Goal: Information Seeking & Learning: Learn about a topic

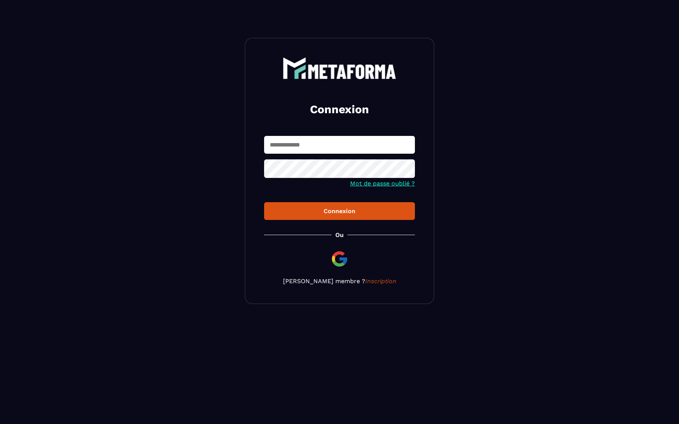
type input "**********"
click at [333, 217] on button "Connexion" at bounding box center [339, 211] width 151 height 18
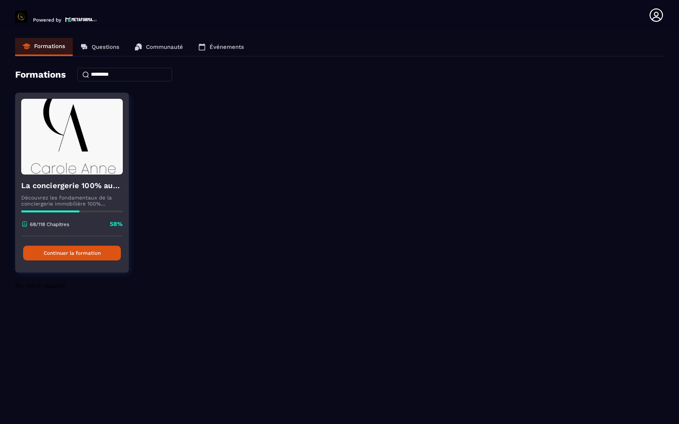
click at [82, 252] on button "Continuer la formation" at bounding box center [72, 253] width 98 height 15
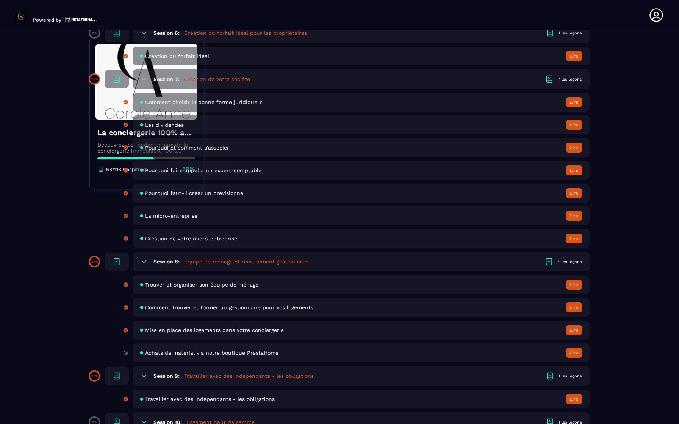
scroll to position [652, 0]
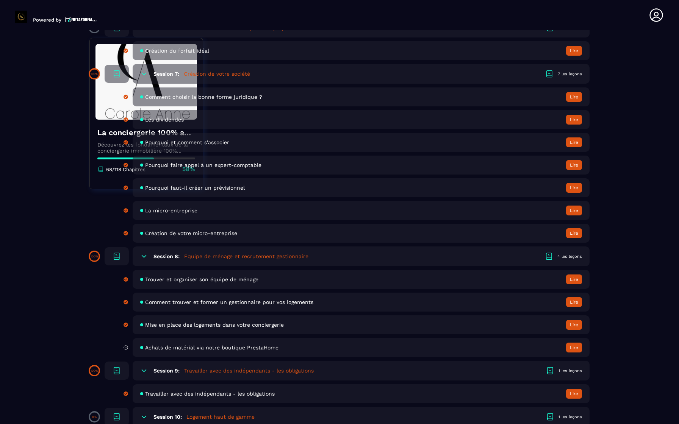
click at [49, 162] on section "Formations Questions Communauté Événements Formations / La conciergerie 100% au…" at bounding box center [339, 228] width 679 height 397
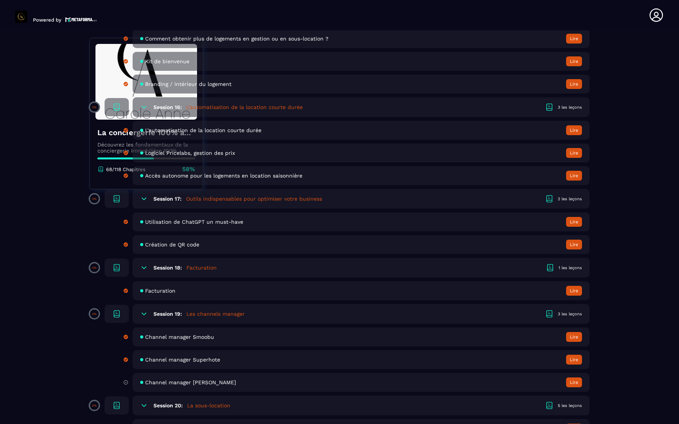
scroll to position [1634, 0]
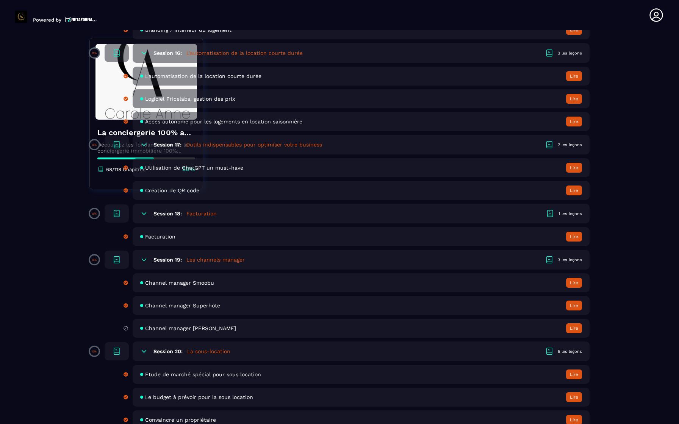
click at [198, 211] on h5 "Facturation" at bounding box center [201, 214] width 30 height 8
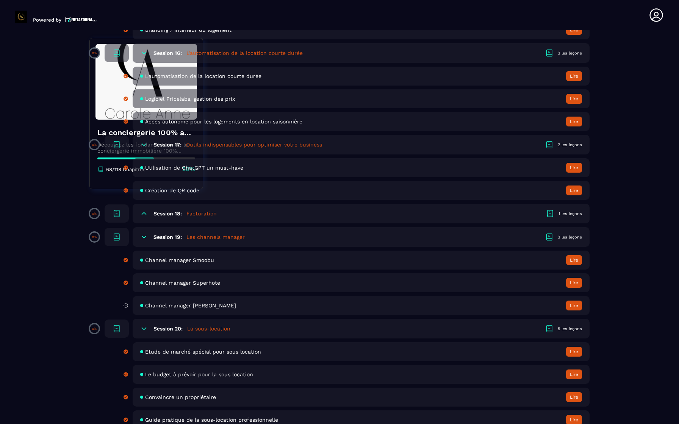
click at [198, 211] on h5 "Facturation" at bounding box center [201, 214] width 30 height 8
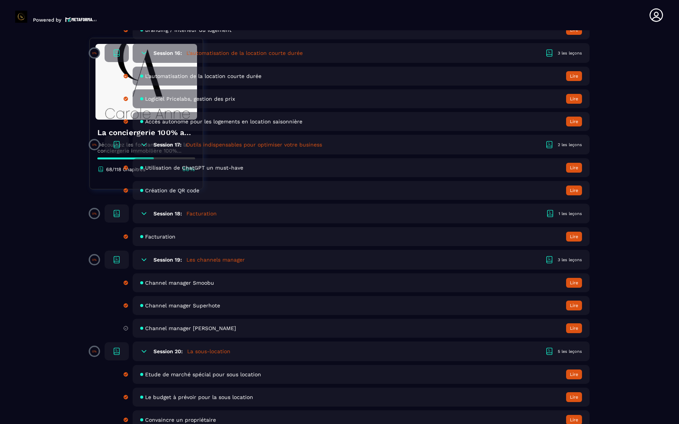
click at [579, 239] on button "Lire" at bounding box center [574, 237] width 16 height 10
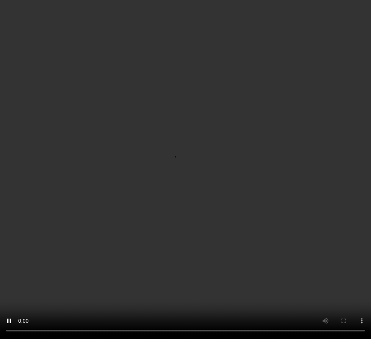
scroll to position [930, 0]
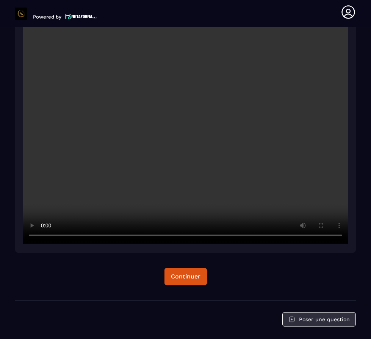
click at [333, 320] on button "Poser une question" at bounding box center [318, 320] width 73 height 14
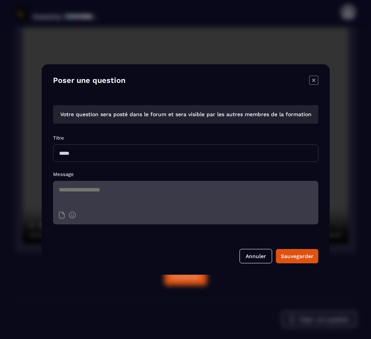
click at [92, 157] on input "Modal window" at bounding box center [185, 153] width 265 height 17
type input "***"
click at [208, 190] on textarea "Modal window" at bounding box center [185, 194] width 265 height 27
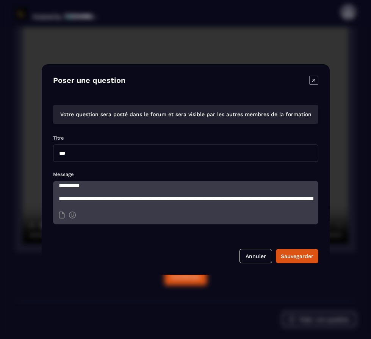
scroll to position [22, 0]
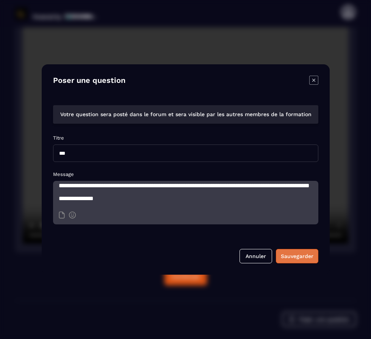
type textarea "**********"
click at [300, 259] on div "Sauvegarder" at bounding box center [297, 257] width 33 height 8
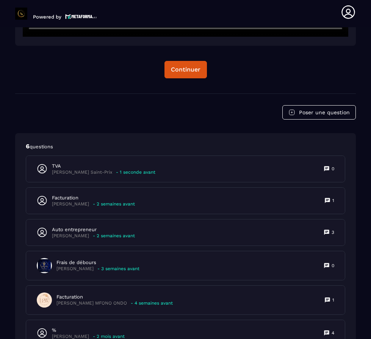
scroll to position [1138, 0]
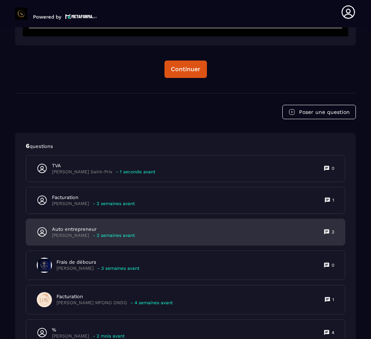
click at [328, 235] on icon at bounding box center [327, 232] width 6 height 6
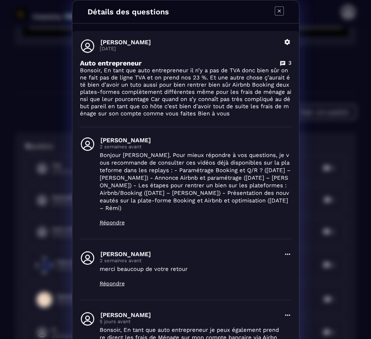
click at [275, 12] on icon "Modal window" at bounding box center [279, 10] width 9 height 9
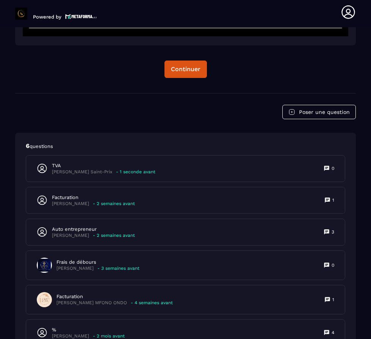
scroll to position [1130, 0]
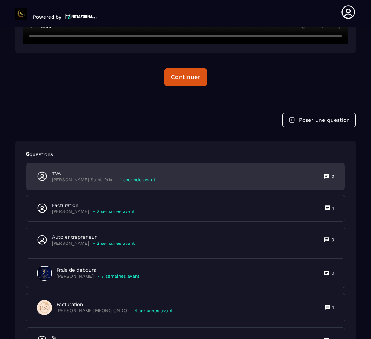
click at [263, 177] on div "TVA [PERSON_NAME] Saint-Prix - 1 seconde avant 0" at bounding box center [185, 177] width 319 height 26
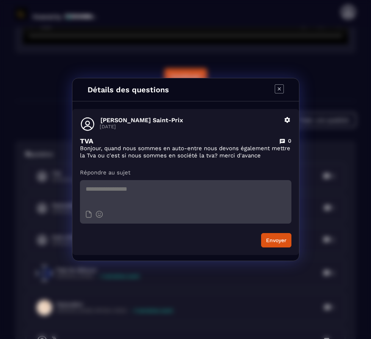
click at [285, 121] on icon "Modal window" at bounding box center [287, 120] width 6 height 6
click at [270, 150] on button "Supprimer" at bounding box center [265, 151] width 52 height 14
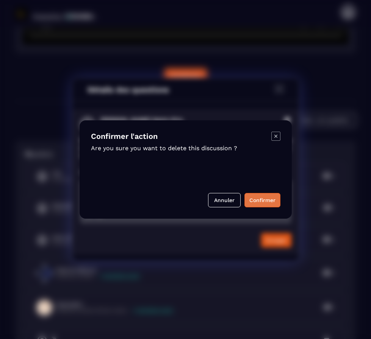
click at [266, 200] on button "Confirmer" at bounding box center [262, 200] width 36 height 14
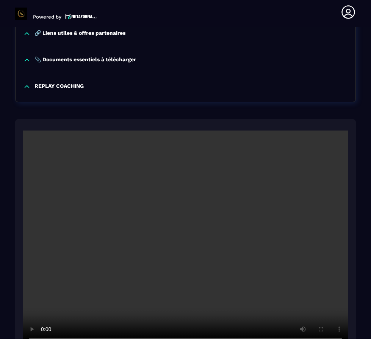
scroll to position [828, 0]
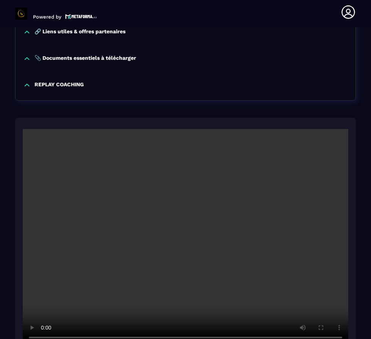
click at [349, 13] on icon at bounding box center [348, 12] width 15 height 15
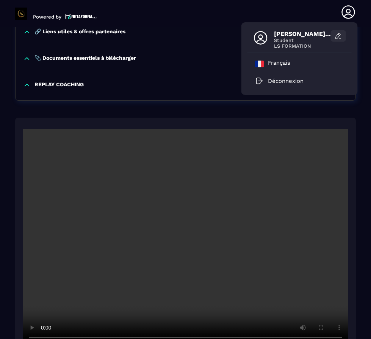
click at [341, 38] on icon at bounding box center [339, 36] width 8 height 8
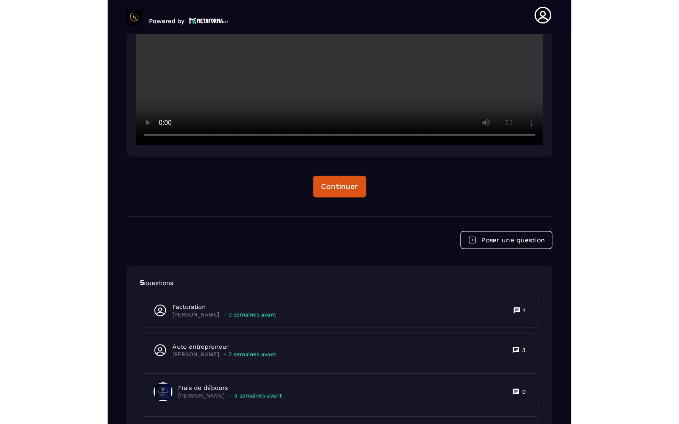
scroll to position [1170, 0]
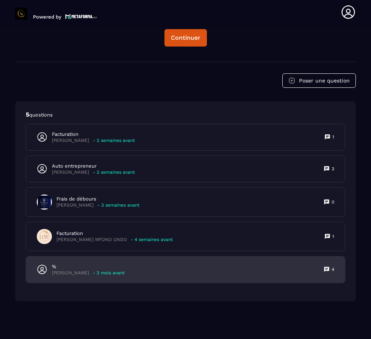
click at [326, 269] on icon at bounding box center [326, 269] width 5 height 5
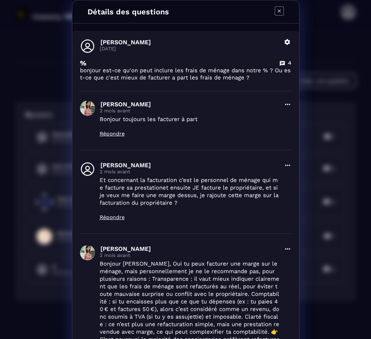
click at [275, 12] on icon "Modal window" at bounding box center [279, 10] width 9 height 9
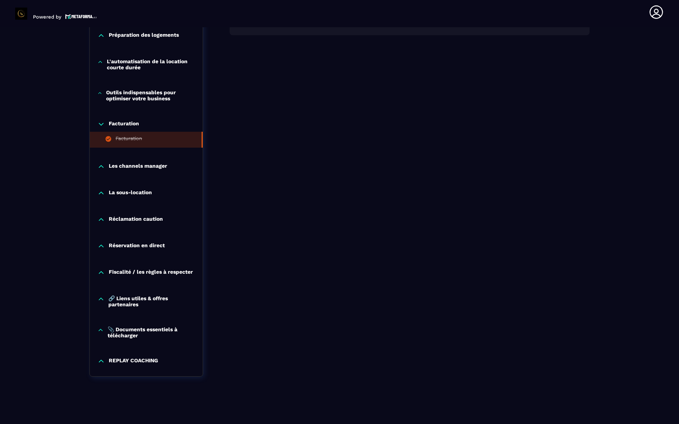
scroll to position [622, 0]
click at [141, 332] on p "📎 Documents essentiels à télécharger" at bounding box center [152, 333] width 88 height 12
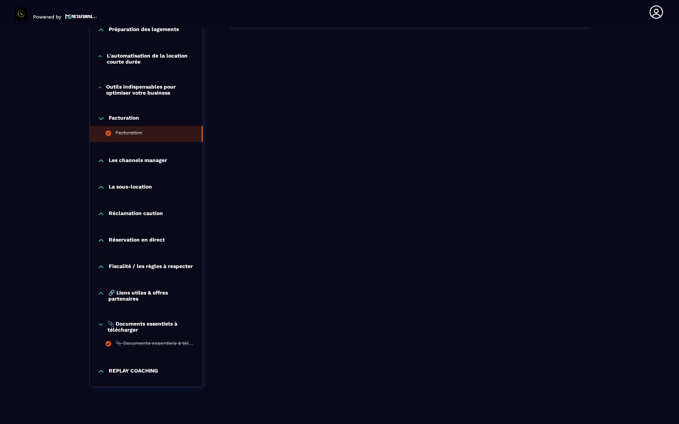
click at [143, 325] on div "📎 Documents essentiels à télécharger 📎 Documents essentiels à télécharger" at bounding box center [146, 336] width 113 height 47
click at [139, 332] on p "📎 Documents essentiels à télécharger" at bounding box center [152, 327] width 88 height 12
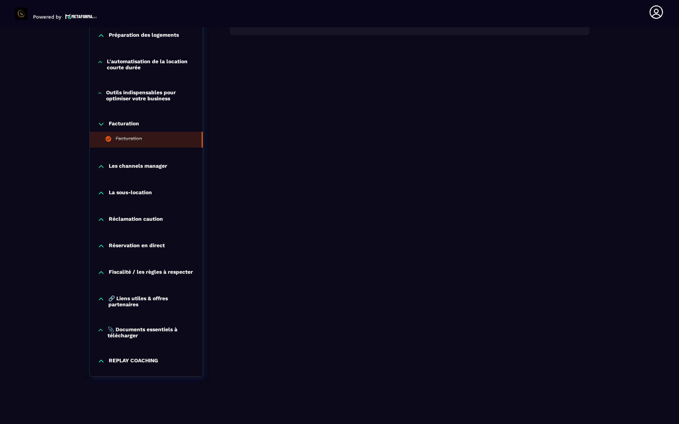
click at [139, 332] on p "📎 Documents essentiels à télécharger" at bounding box center [152, 333] width 88 height 12
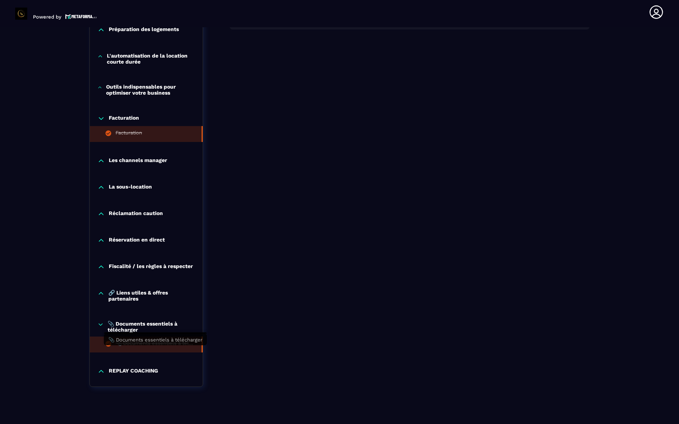
click at [175, 349] on div "📎 Documents essentiels à télécharger" at bounding box center [155, 345] width 78 height 8
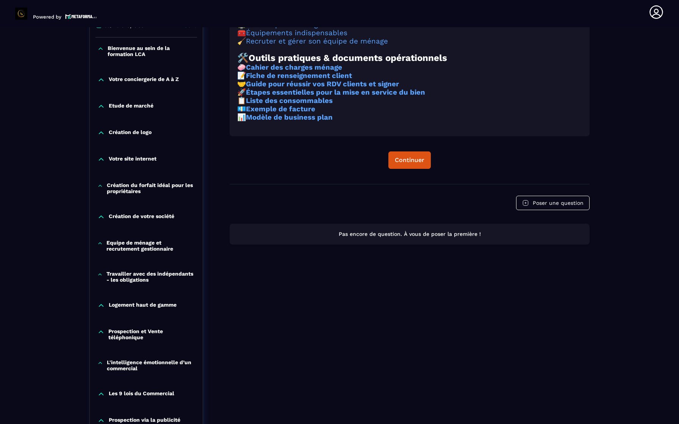
scroll to position [79, 0]
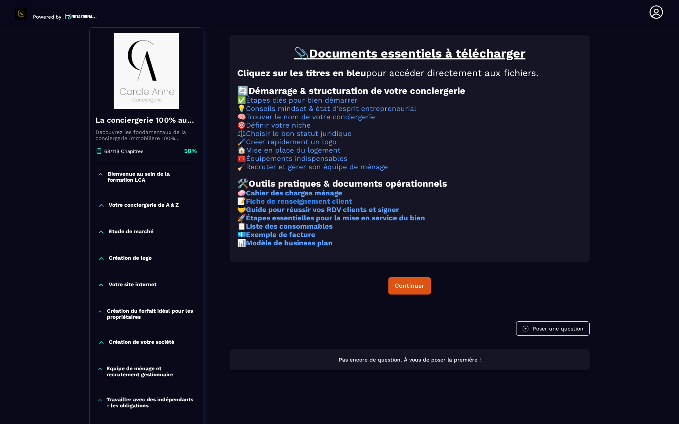
click at [335, 206] on strong "Fiche de renseignement client" at bounding box center [299, 201] width 106 height 8
click at [309, 197] on strong "Cahier des charges ménage" at bounding box center [294, 193] width 96 height 8
click at [291, 239] on strong "Exemple de facture" at bounding box center [280, 235] width 69 height 8
click at [402, 290] on div "Continuer" at bounding box center [410, 286] width 30 height 8
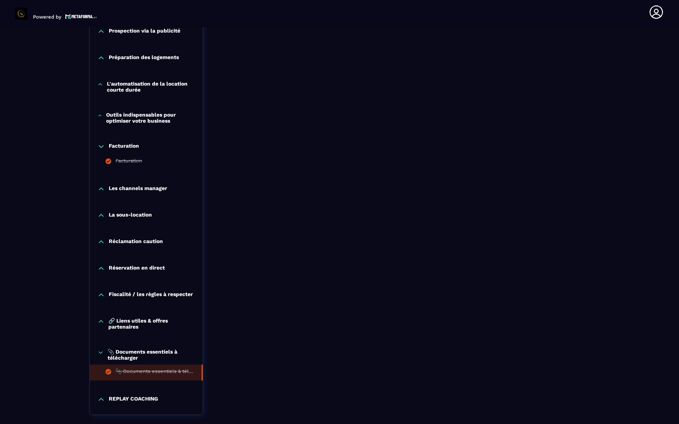
scroll to position [638, 0]
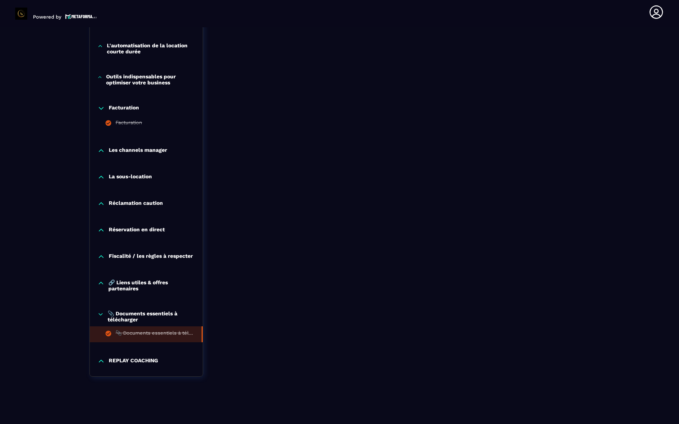
click at [137, 285] on p "🔗 Liens utiles & offres partenaires" at bounding box center [151, 286] width 87 height 12
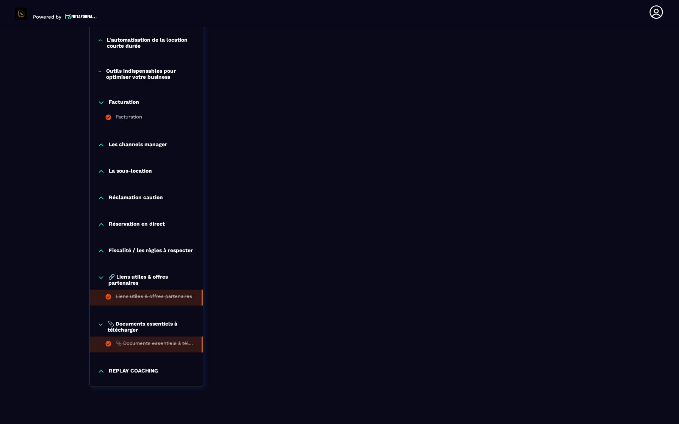
click at [138, 302] on div "Liens utiles & offres partenaires" at bounding box center [154, 298] width 77 height 8
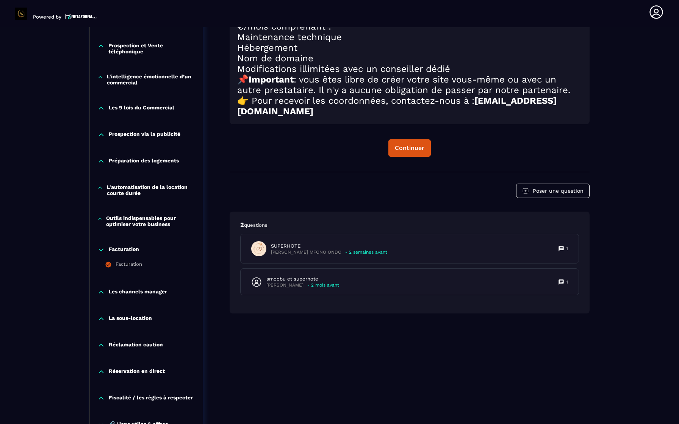
scroll to position [494, 0]
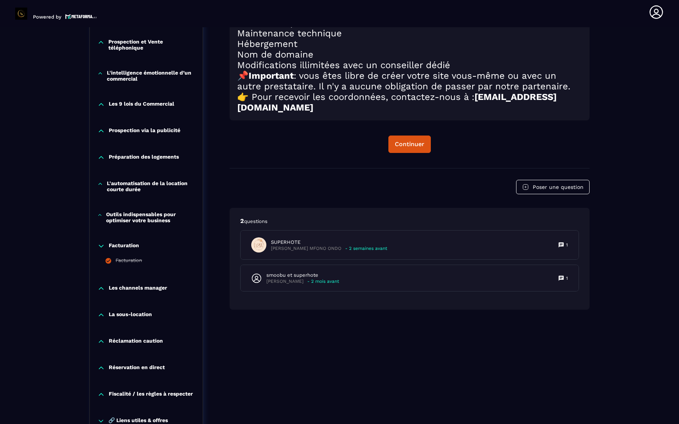
click at [161, 220] on p "Outils indispensables pour optimiser votre business" at bounding box center [150, 217] width 89 height 12
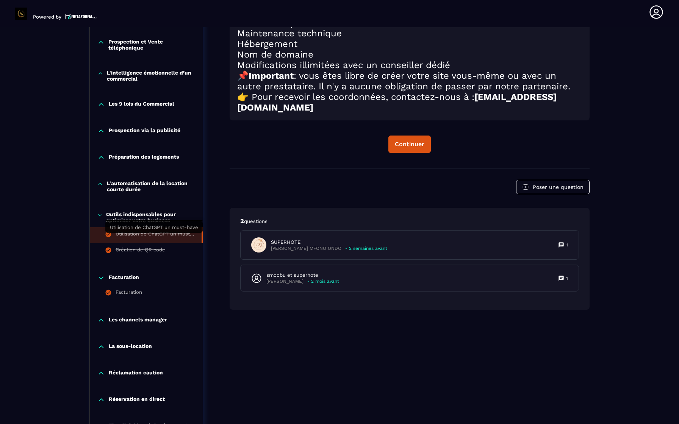
click at [134, 239] on div "Utilisation de ChatGPT un must-have" at bounding box center [155, 235] width 78 height 8
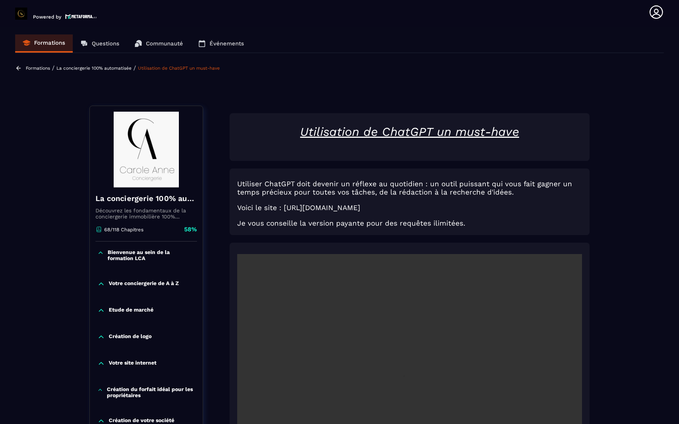
scroll to position [0, 0]
